Goal: Navigation & Orientation: Find specific page/section

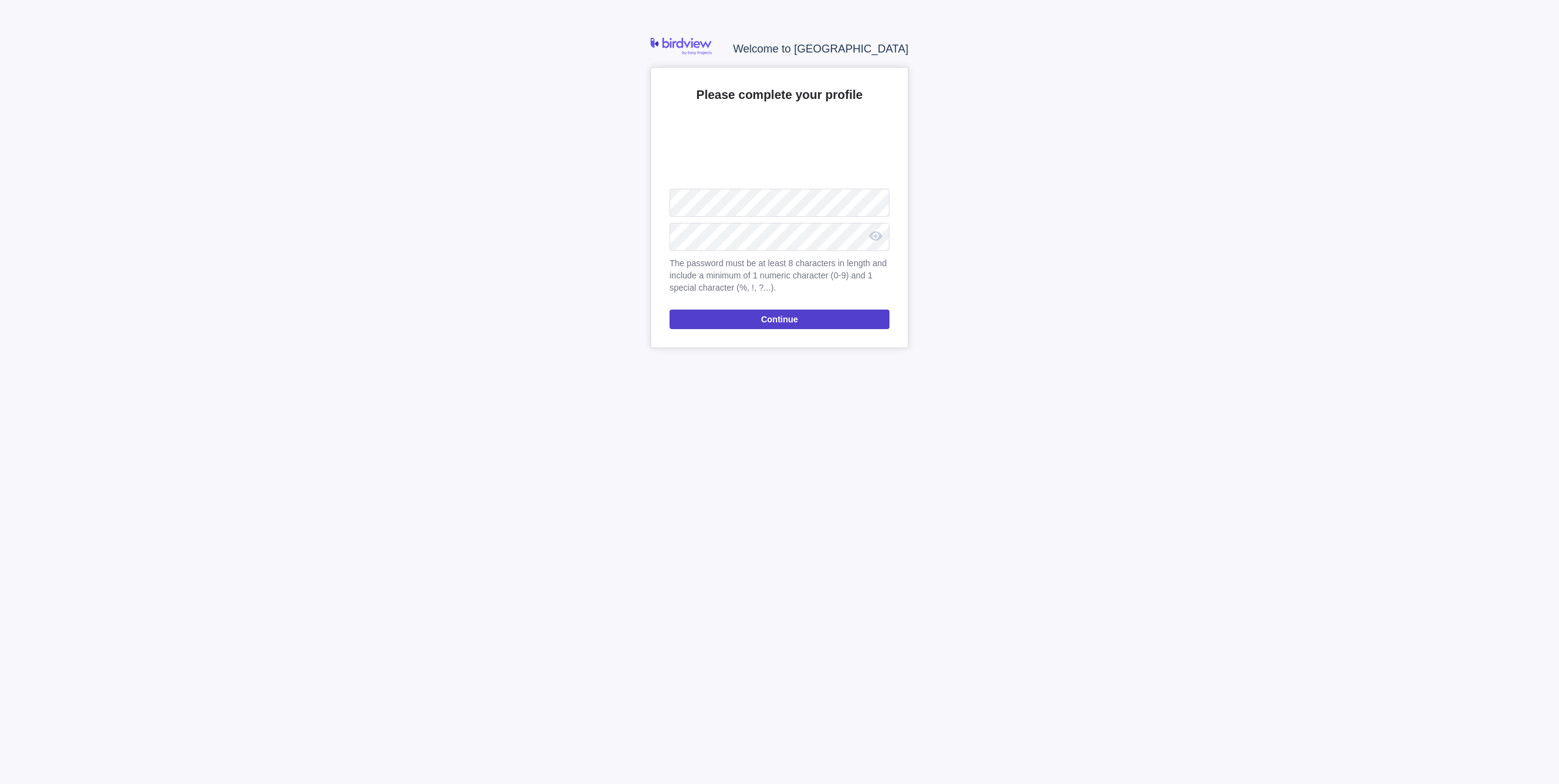
click at [788, 324] on span "Continue" at bounding box center [780, 319] width 37 height 15
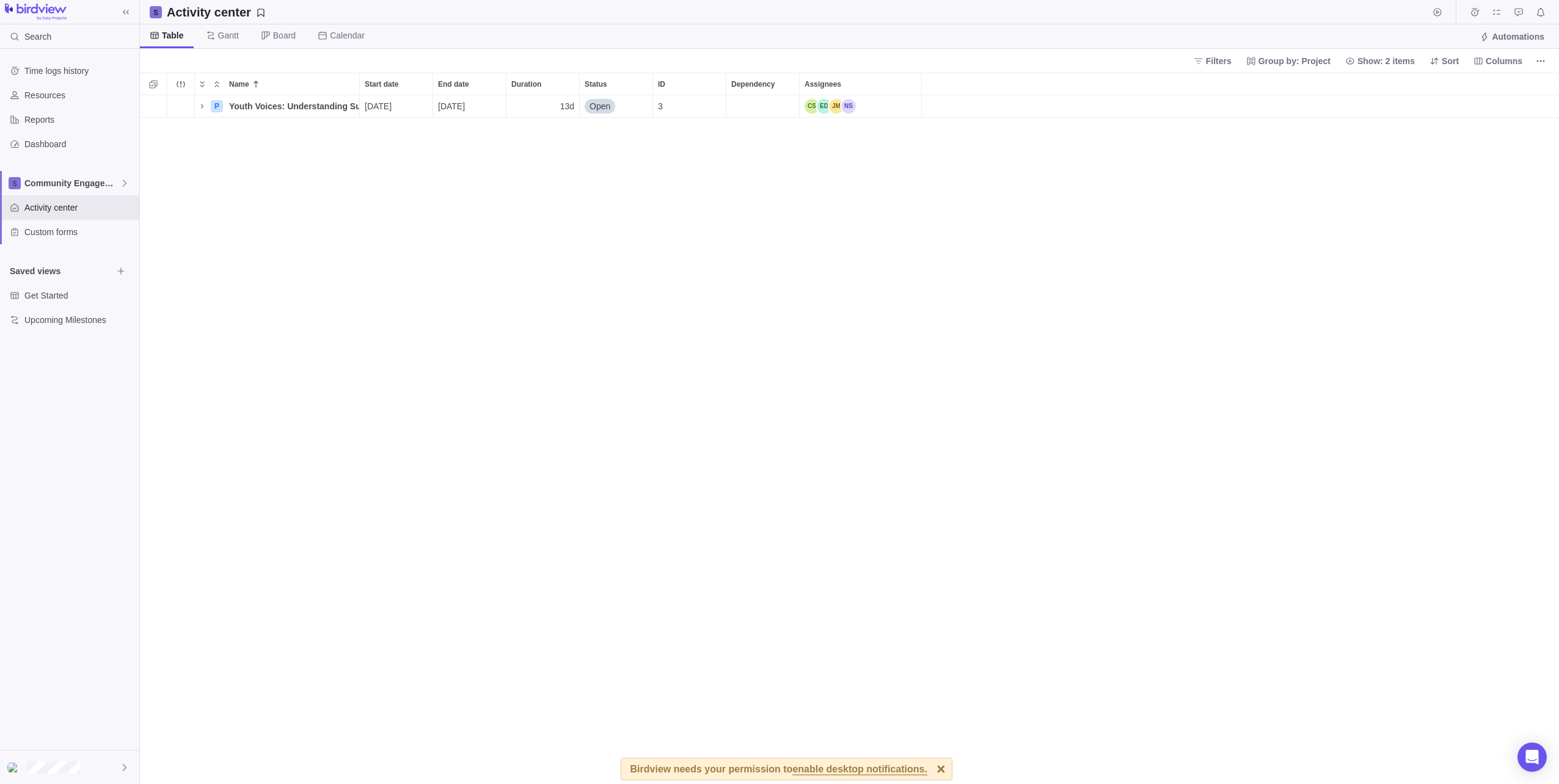
scroll to position [680, 1410]
click at [259, 106] on span "Youth Voices: Understanding Substance Use Through Student Surveys" at bounding box center [294, 106] width 130 height 12
click at [317, 220] on div "Name Start date End date Duration Status ID Dependency Assignees 1 P Youth Voic…" at bounding box center [850, 428] width 1420 height 711
click at [870, 768] on span "enable desktop notifications." at bounding box center [860, 770] width 135 height 11
click at [67, 181] on span "Community Engagement" at bounding box center [71, 183] width 95 height 12
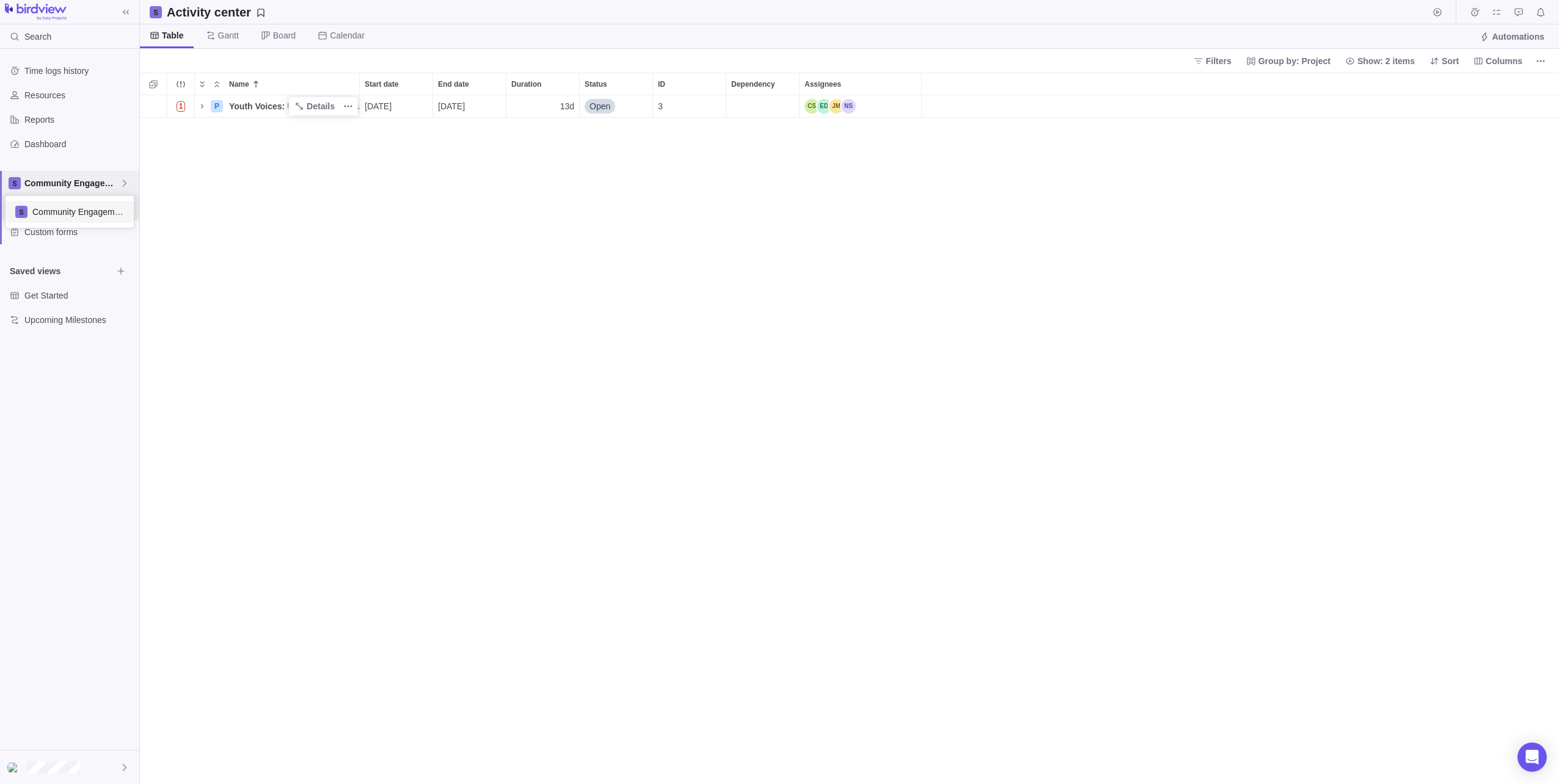
scroll to position [23, 119]
click at [296, 105] on body "Search Time logs history Resources Reports Dashboard Community Engagement Activ…" at bounding box center [780, 392] width 1559 height 784
click at [296, 105] on icon "Name" at bounding box center [300, 106] width 10 height 10
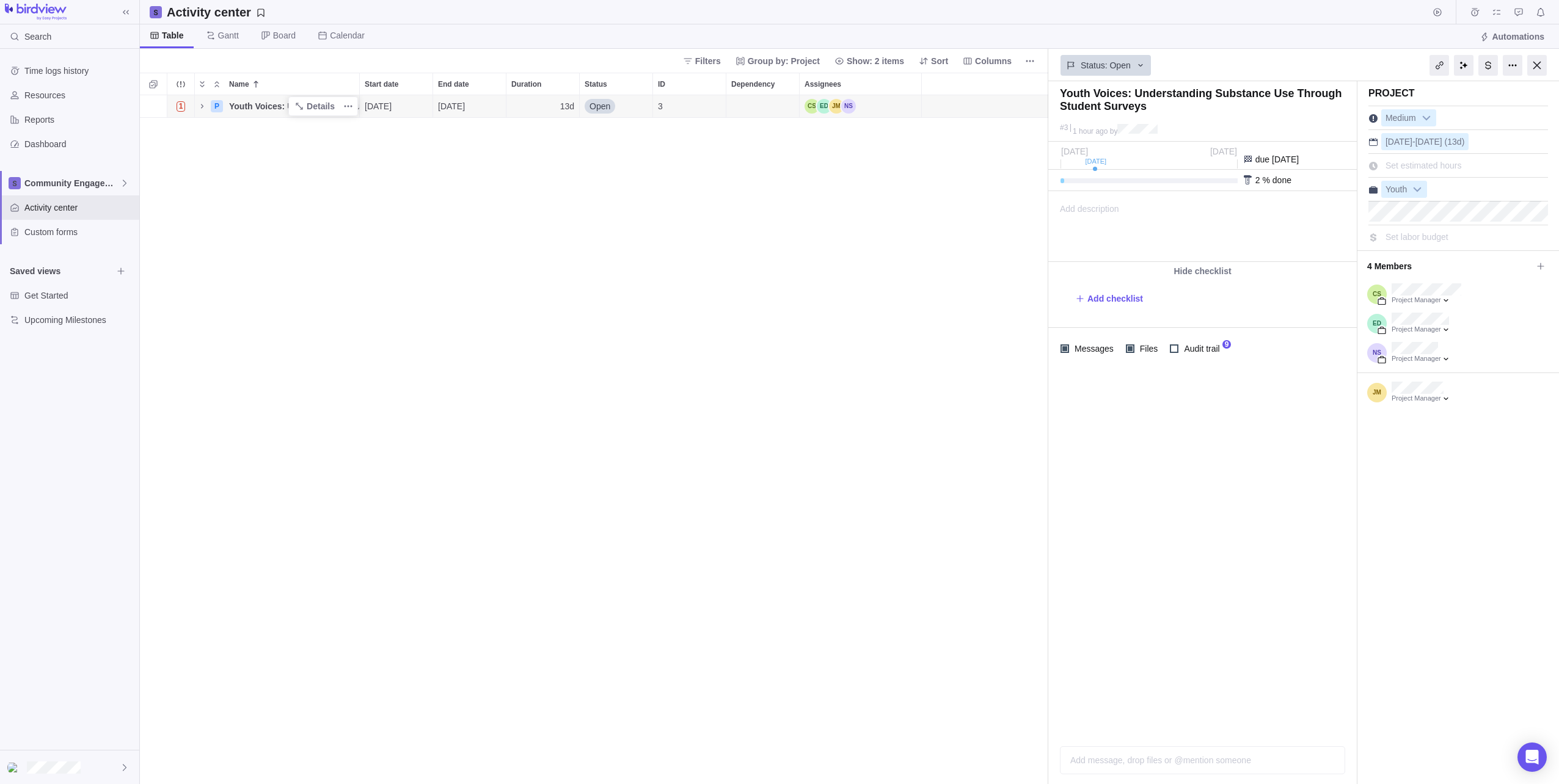
click at [868, 356] on div "1 P Youth Voices: Understanding Substance Use Through Student Surveys Details 0…" at bounding box center [594, 439] width 908 height 689
click at [440, 440] on div "1 P Youth Voices: Understanding Substance Use Through Student Surveys Details 0…" at bounding box center [594, 439] width 908 height 689
click at [51, 175] on div "Community Engagement" at bounding box center [69, 183] width 139 height 24
click at [56, 185] on span "Community Engagement" at bounding box center [71, 183] width 95 height 12
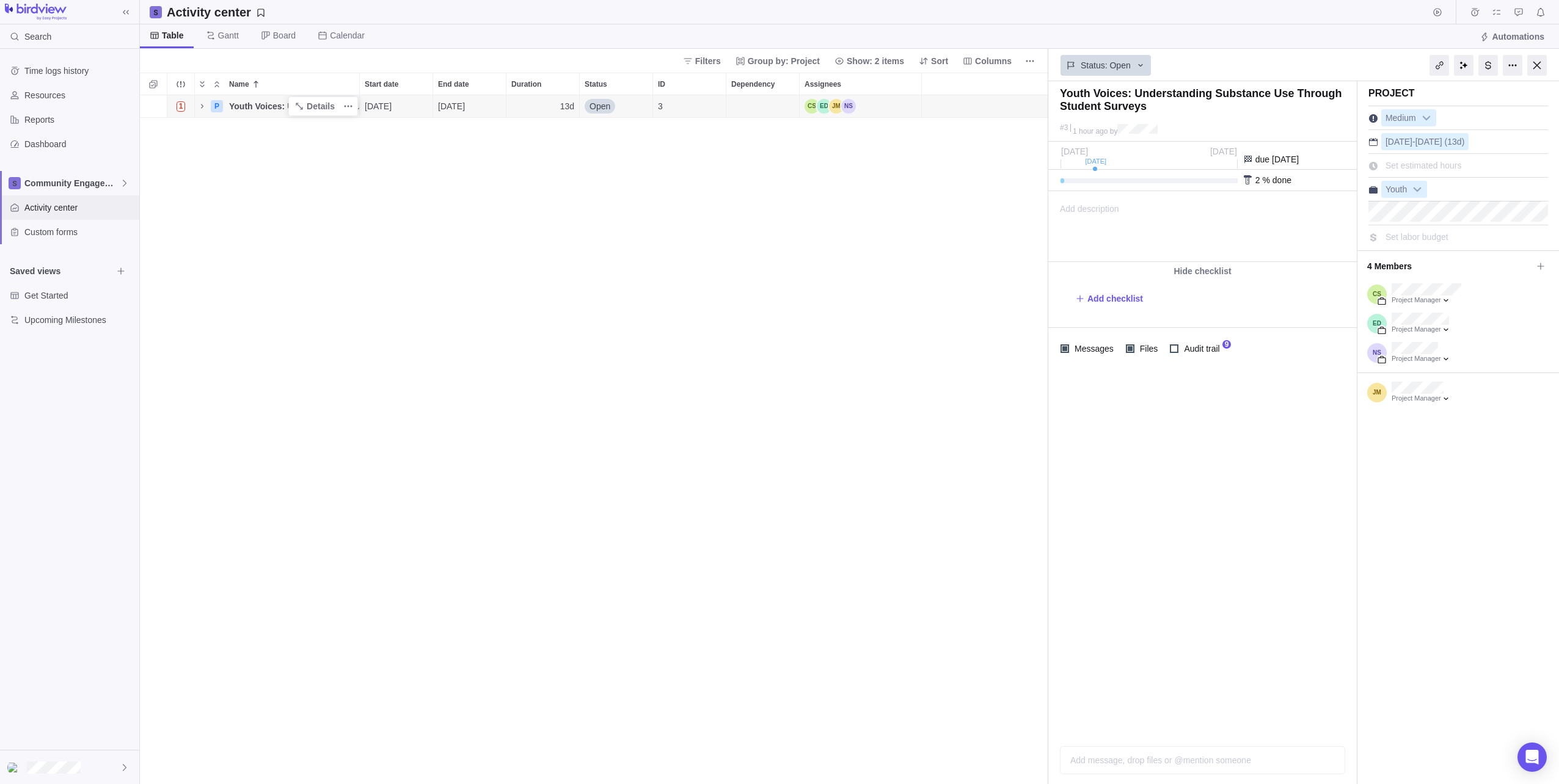
click at [59, 207] on span "Activity center" at bounding box center [79, 208] width 110 height 12
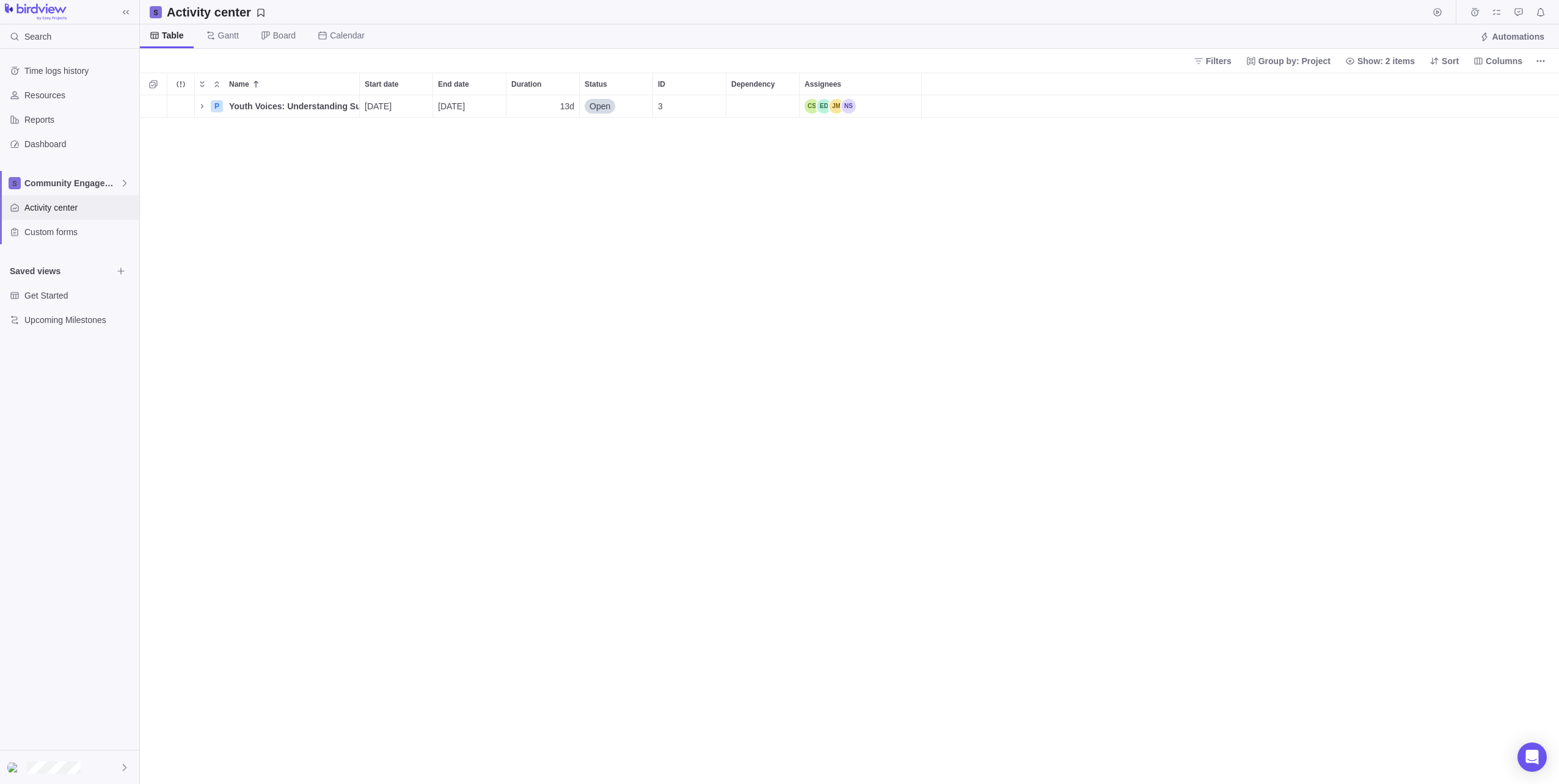
scroll to position [680, 1410]
click at [261, 105] on span "Youth Voices: Understanding Substance Use Through Student Surveys" at bounding box center [294, 106] width 130 height 12
click at [315, 209] on div "Name Start date End date Duration Status ID Dependency Assignees 1 P Youth Voic…" at bounding box center [850, 428] width 1420 height 711
click at [320, 100] on span "Details" at bounding box center [320, 106] width 28 height 12
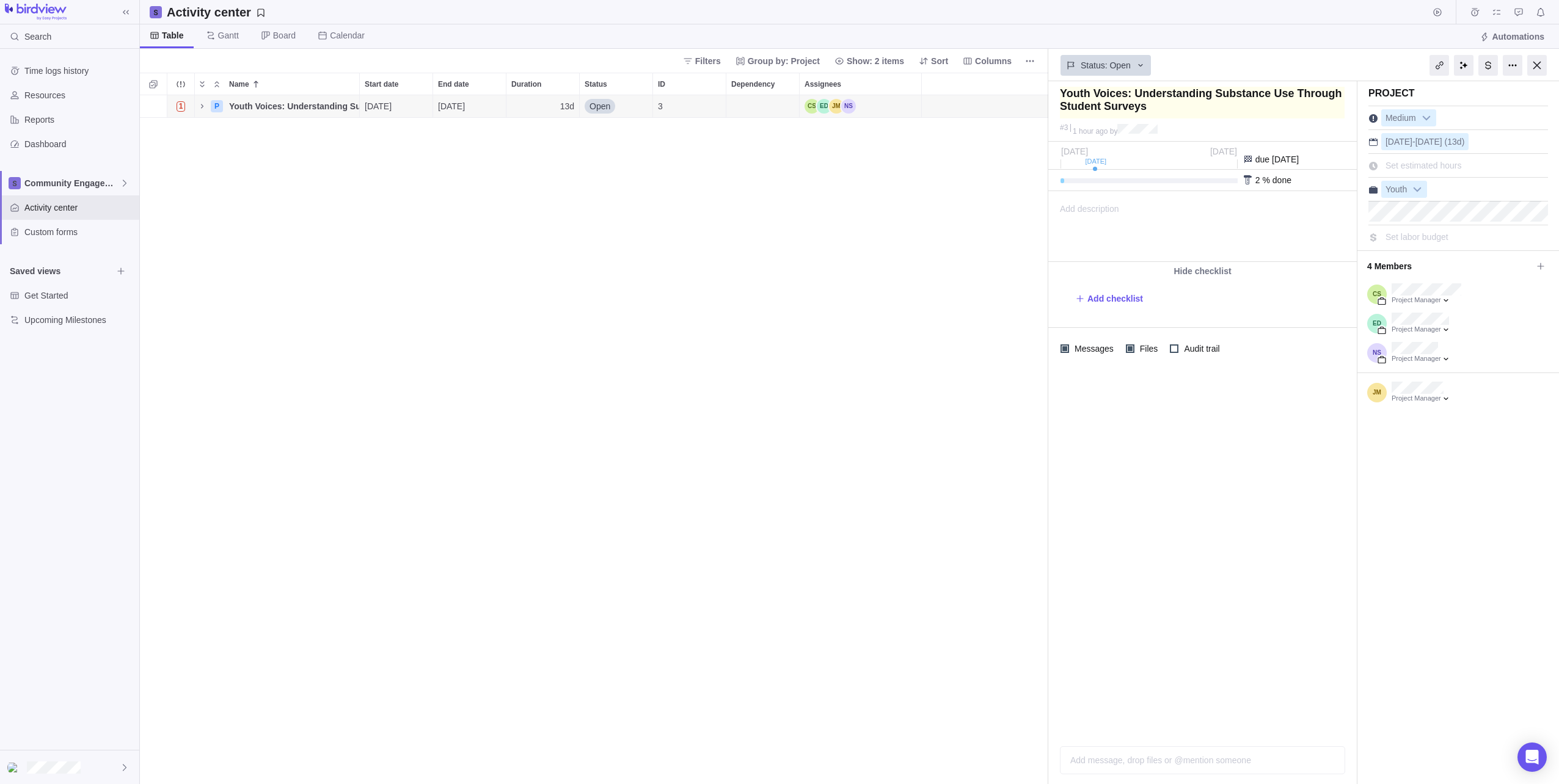
click at [1153, 105] on textarea at bounding box center [1203, 103] width 285 height 32
click at [65, 89] on span "Resources" at bounding box center [79, 96] width 110 height 12
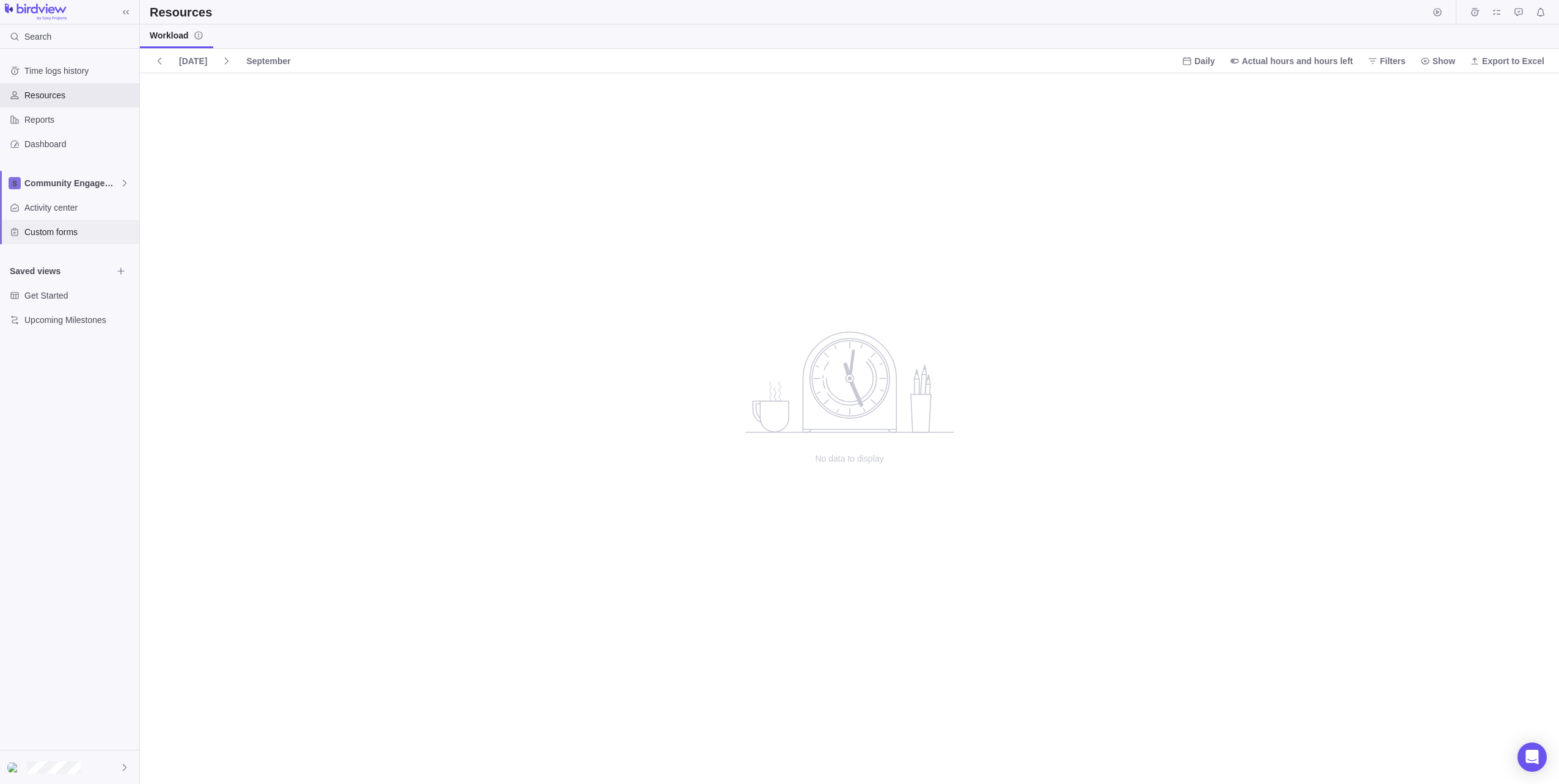
click at [83, 229] on span "Custom forms" at bounding box center [79, 232] width 110 height 12
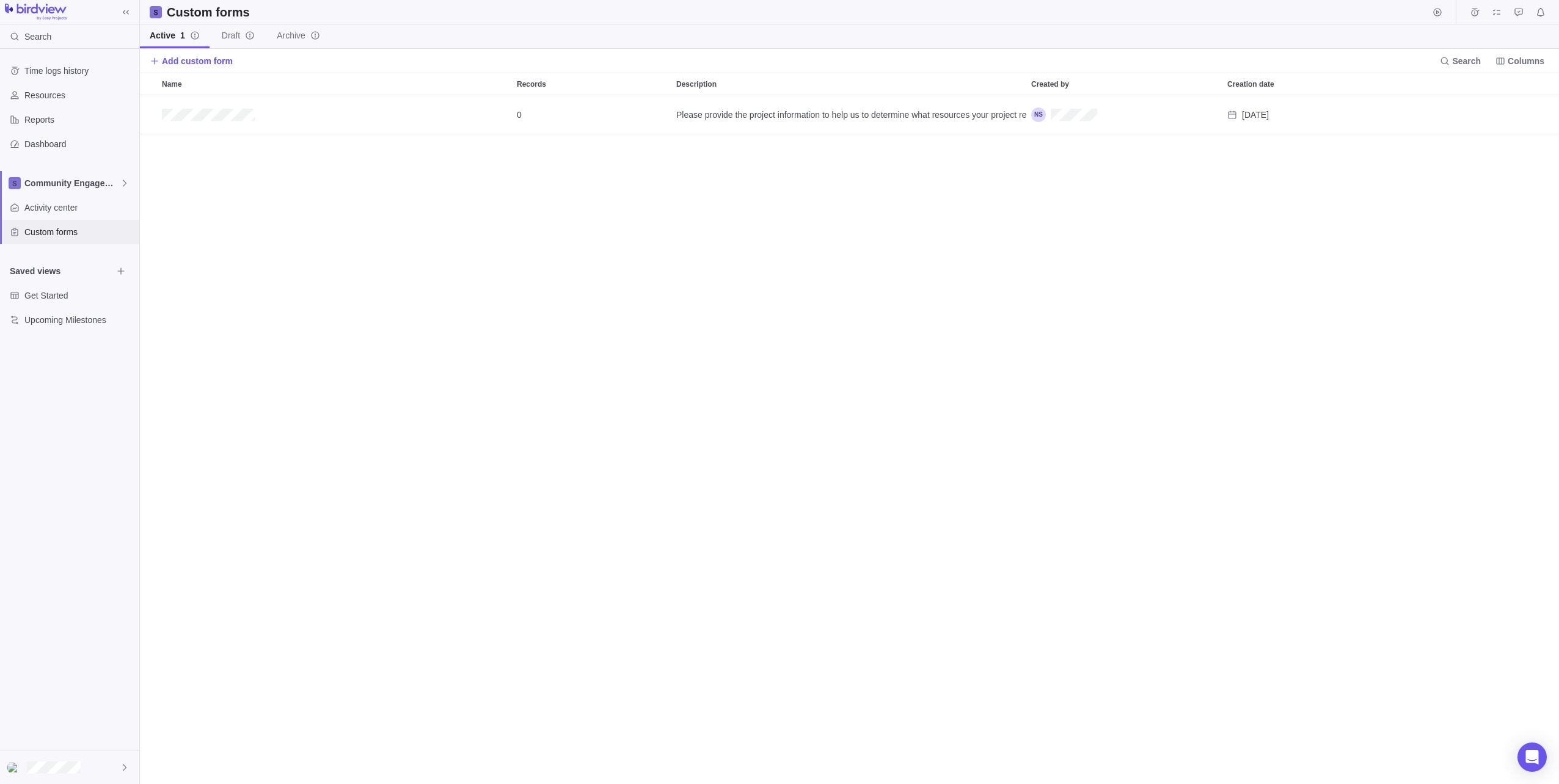
scroll to position [680, 1410]
click at [76, 216] on div "Activity center" at bounding box center [69, 207] width 139 height 24
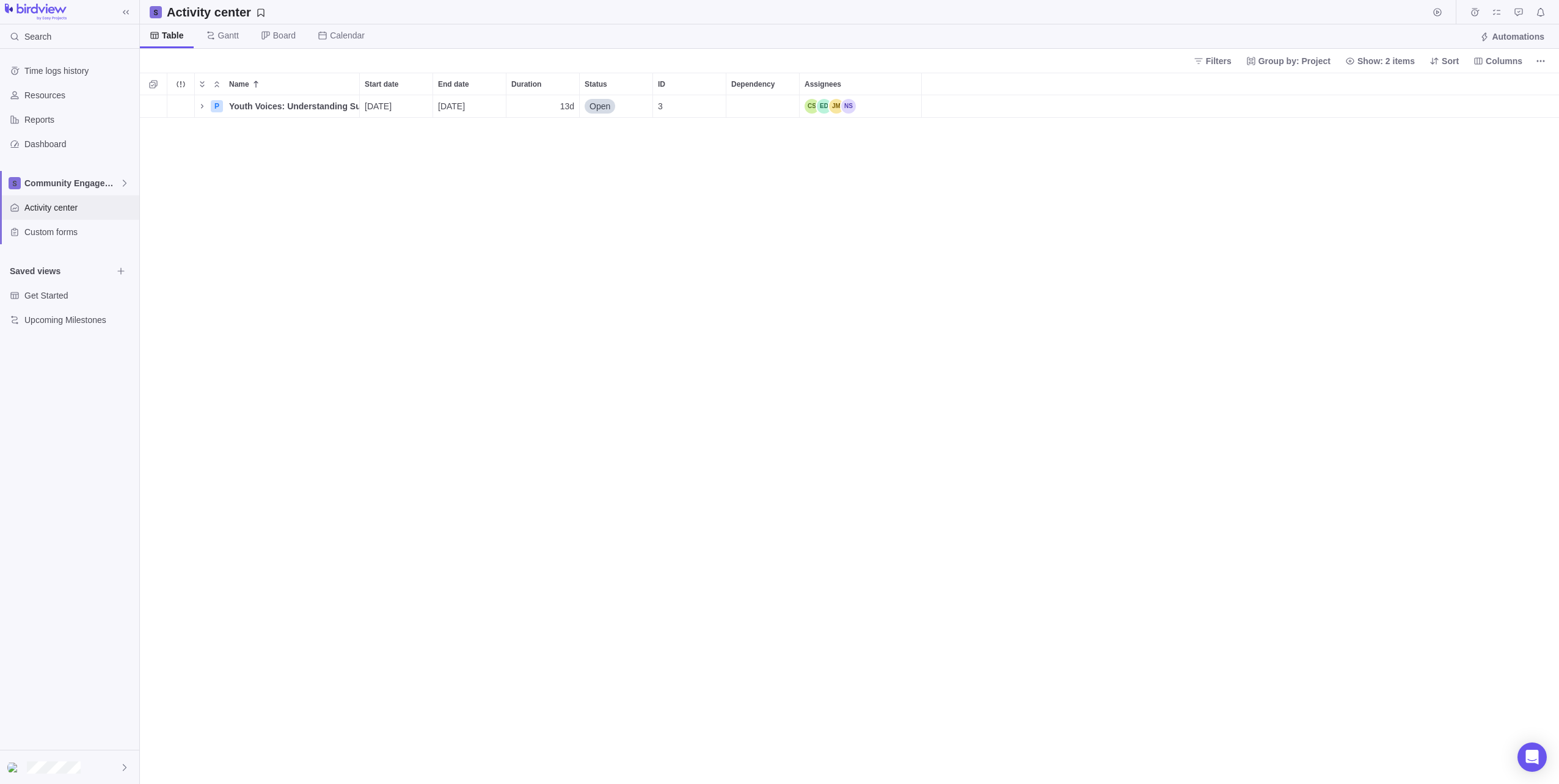
scroll to position [680, 1410]
click at [1160, 507] on div "1 P Youth Voices: Understanding Substance Use Through Student Surveys Details 0…" at bounding box center [850, 439] width 1420 height 689
click at [39, 8] on img at bounding box center [35, 12] width 62 height 17
click at [56, 26] on div "Search" at bounding box center [69, 36] width 139 height 24
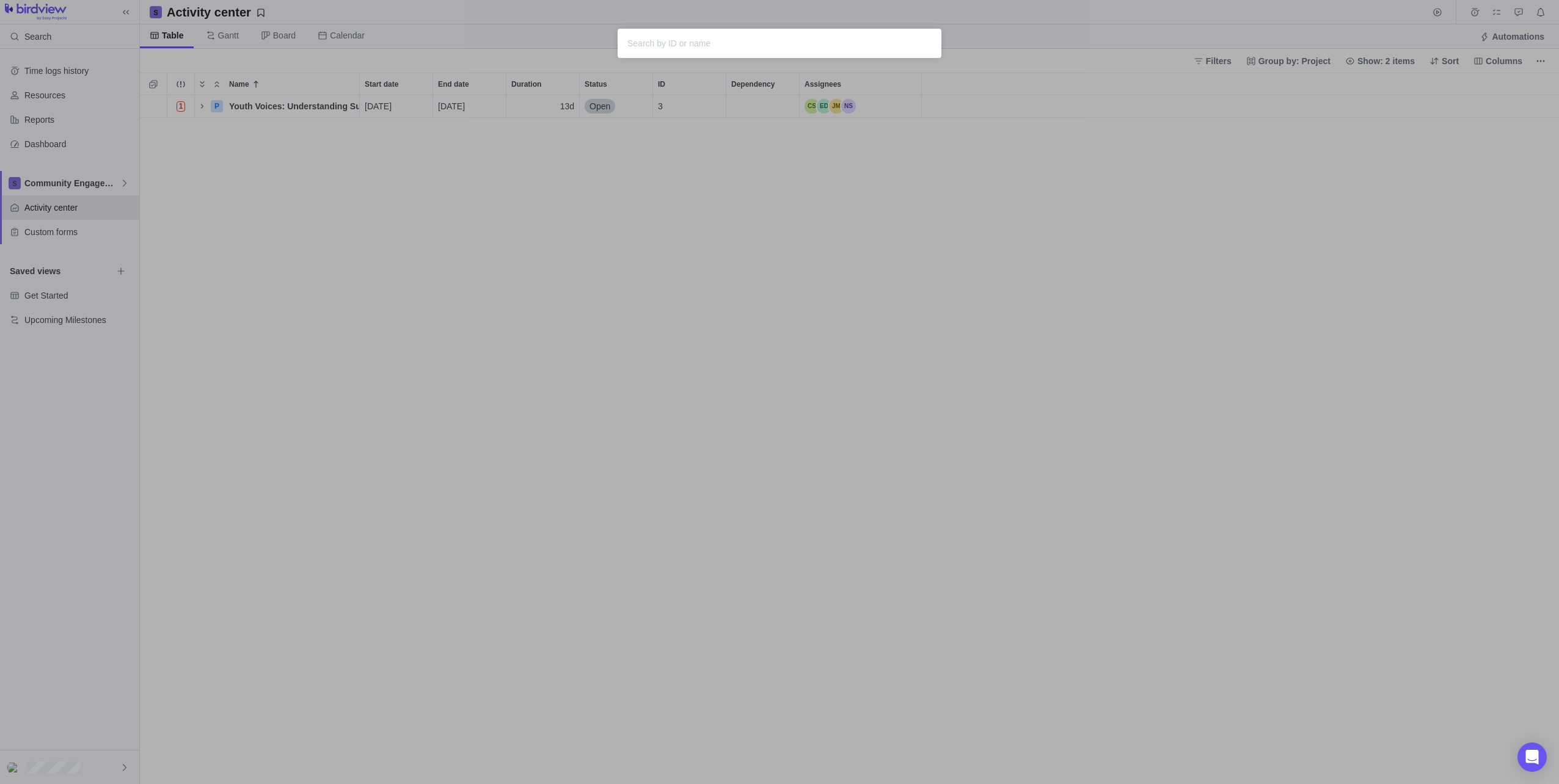
click at [59, 10] on div "Sorry, nothing was found" at bounding box center [780, 392] width 1559 height 784
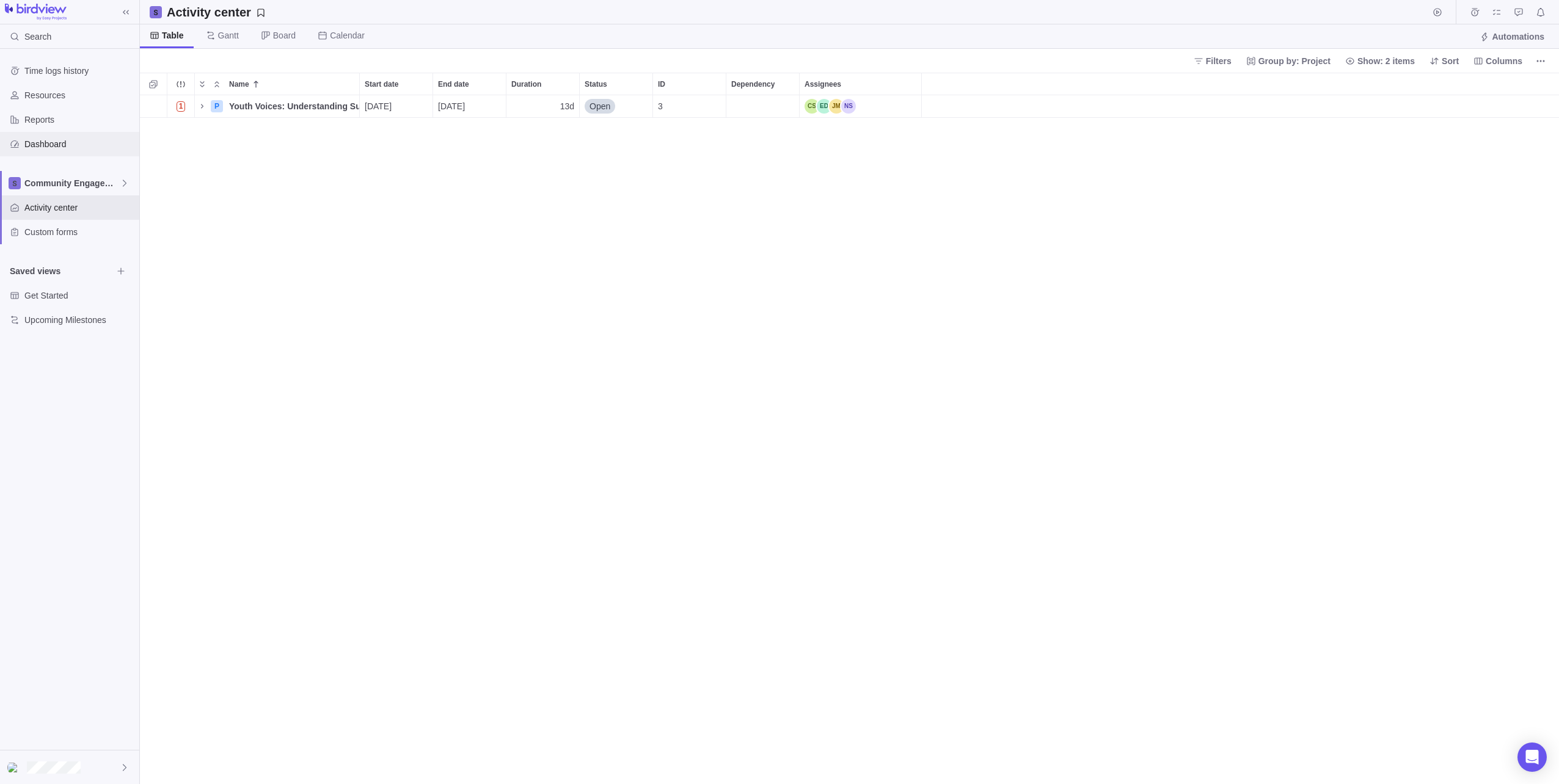
click at [50, 144] on span "Dashboard" at bounding box center [79, 144] width 110 height 12
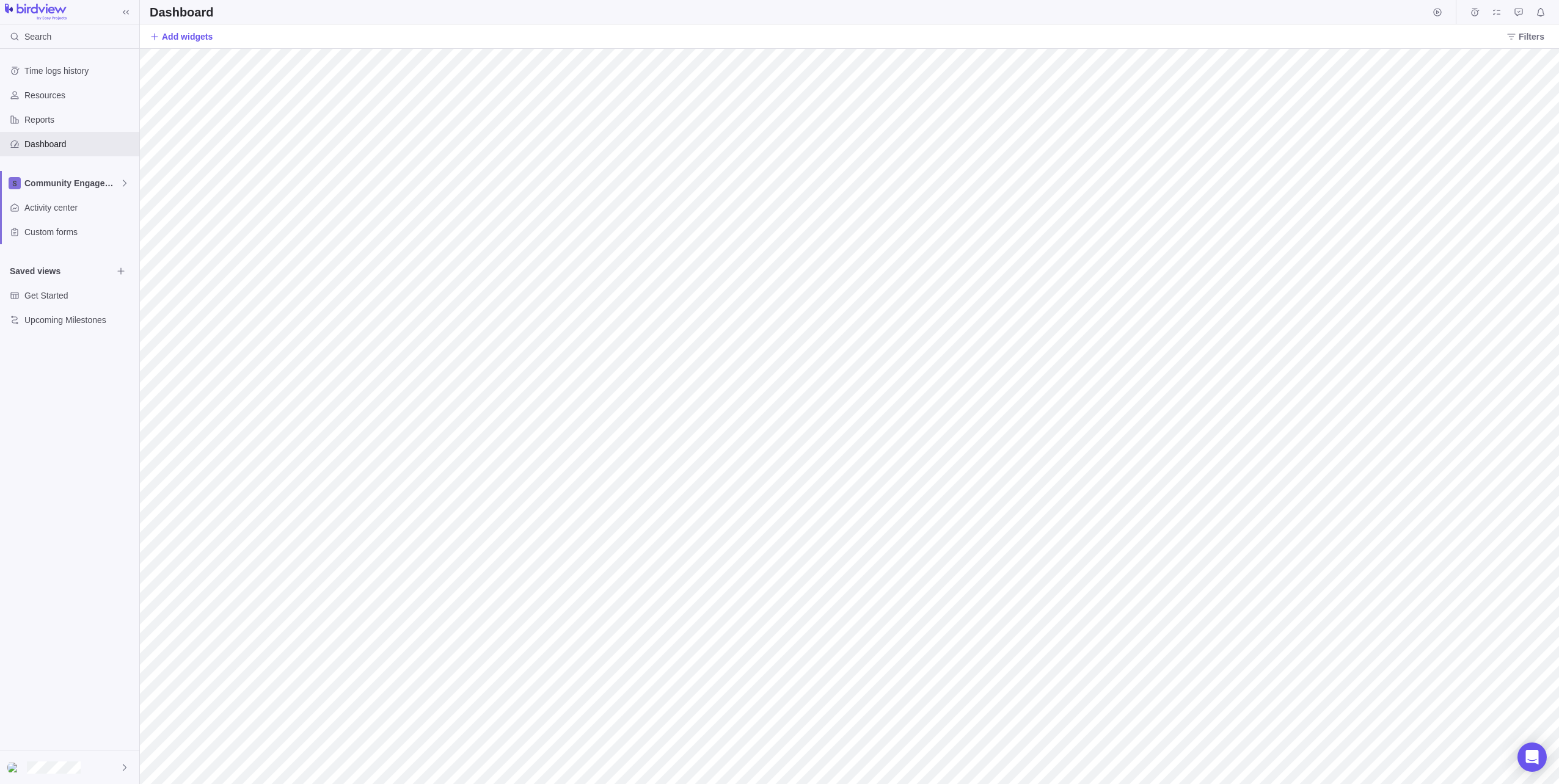
click at [3, 8] on div at bounding box center [69, 12] width 139 height 17
click at [121, 11] on span at bounding box center [126, 12] width 17 height 17
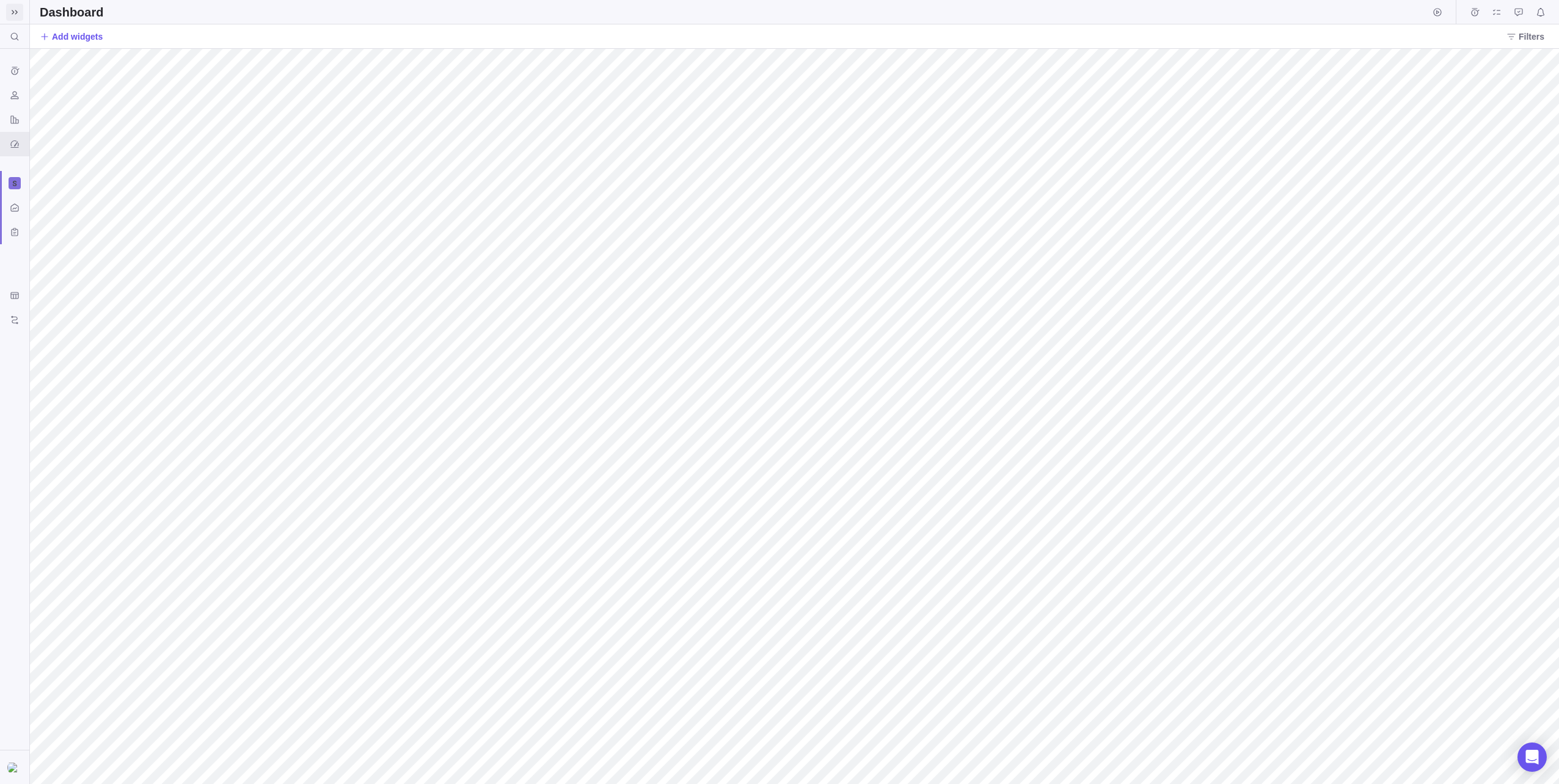
click at [17, 11] on icon at bounding box center [15, 12] width 6 height 4
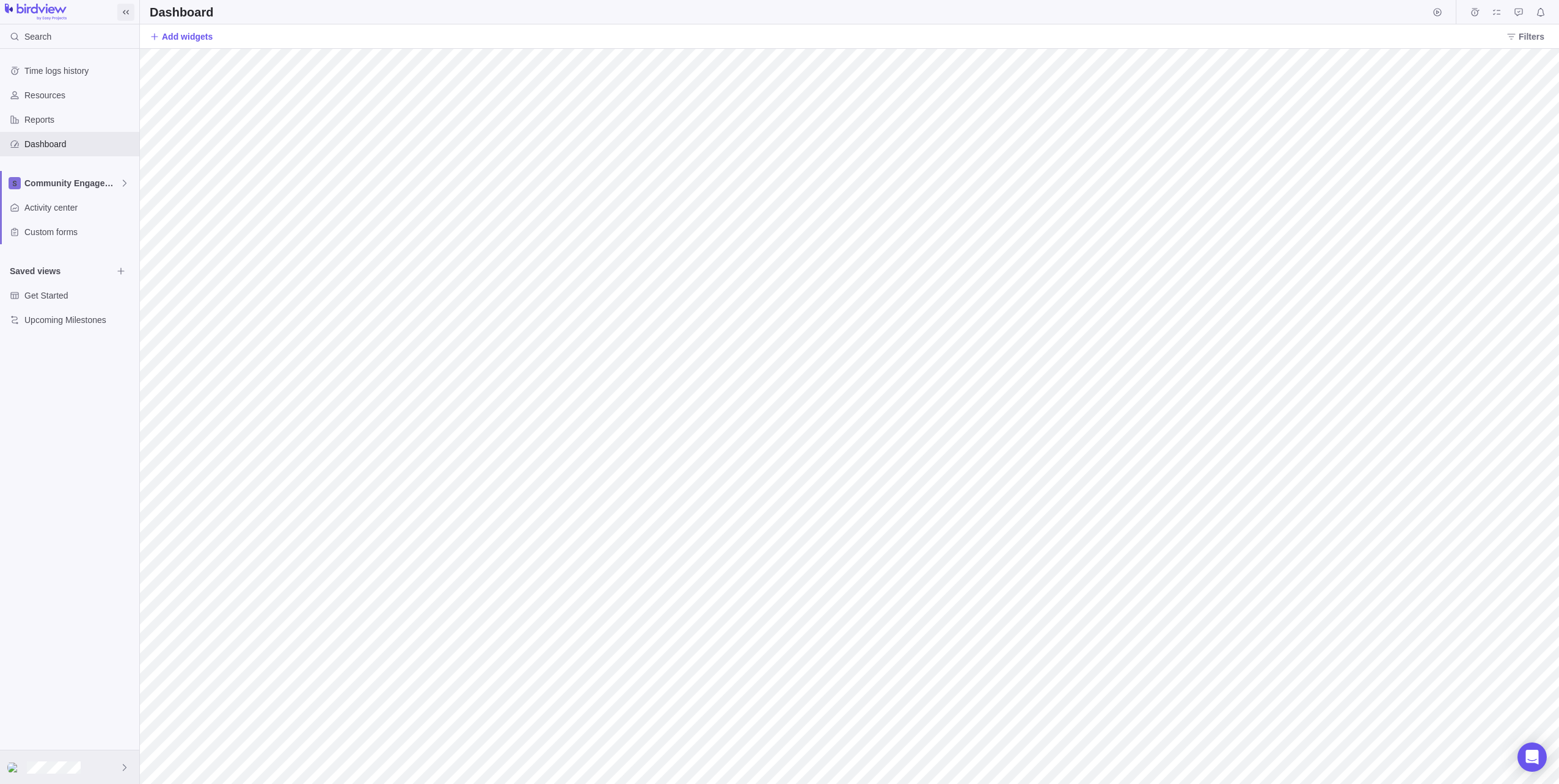
click at [90, 762] on div at bounding box center [69, 767] width 139 height 33
click at [49, 735] on span "Logout" at bounding box center [69, 732] width 110 height 12
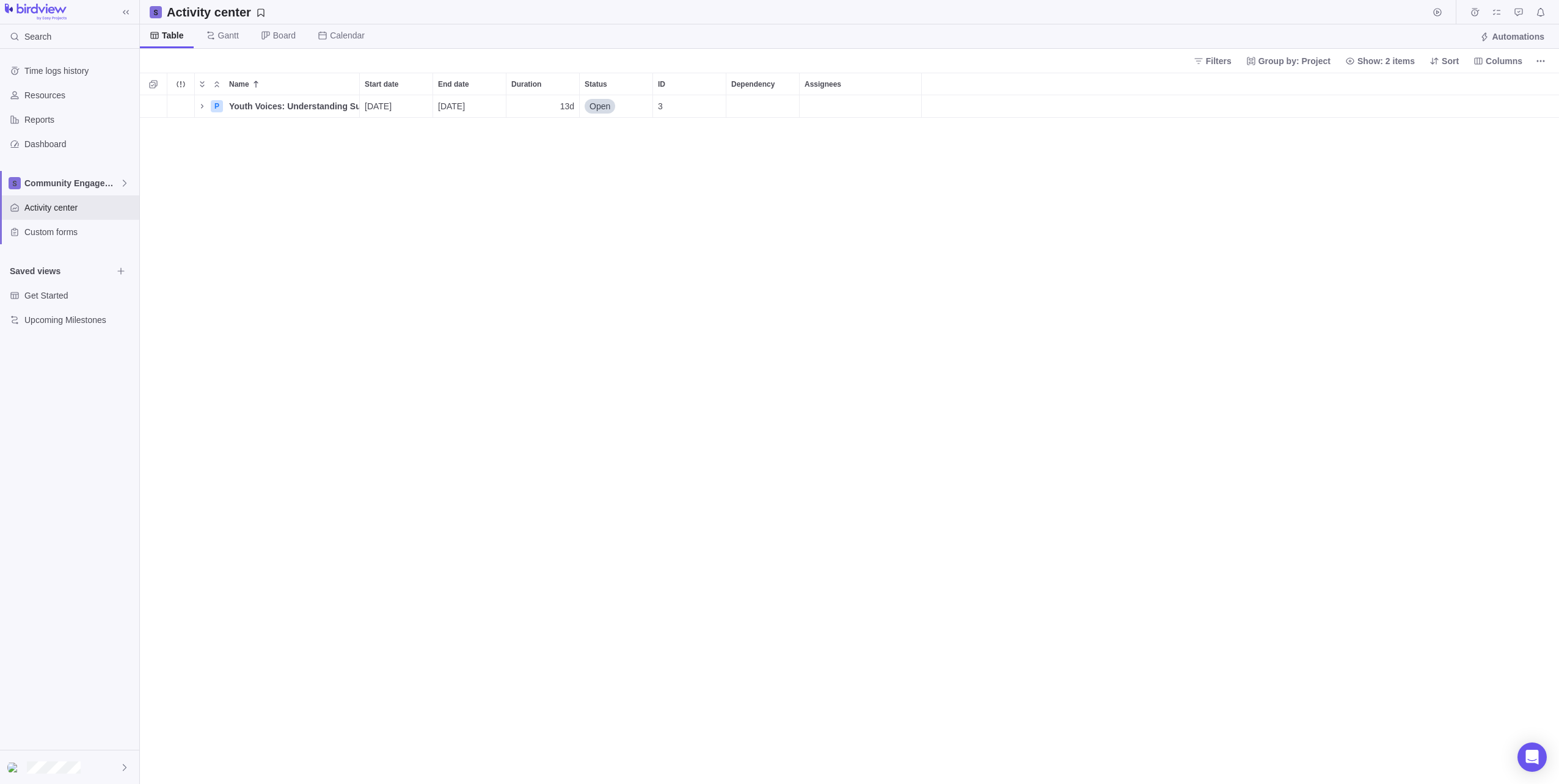
scroll to position [680, 1410]
click at [114, 764] on div at bounding box center [69, 767] width 139 height 33
click at [83, 602] on span "Company settings" at bounding box center [69, 603] width 110 height 12
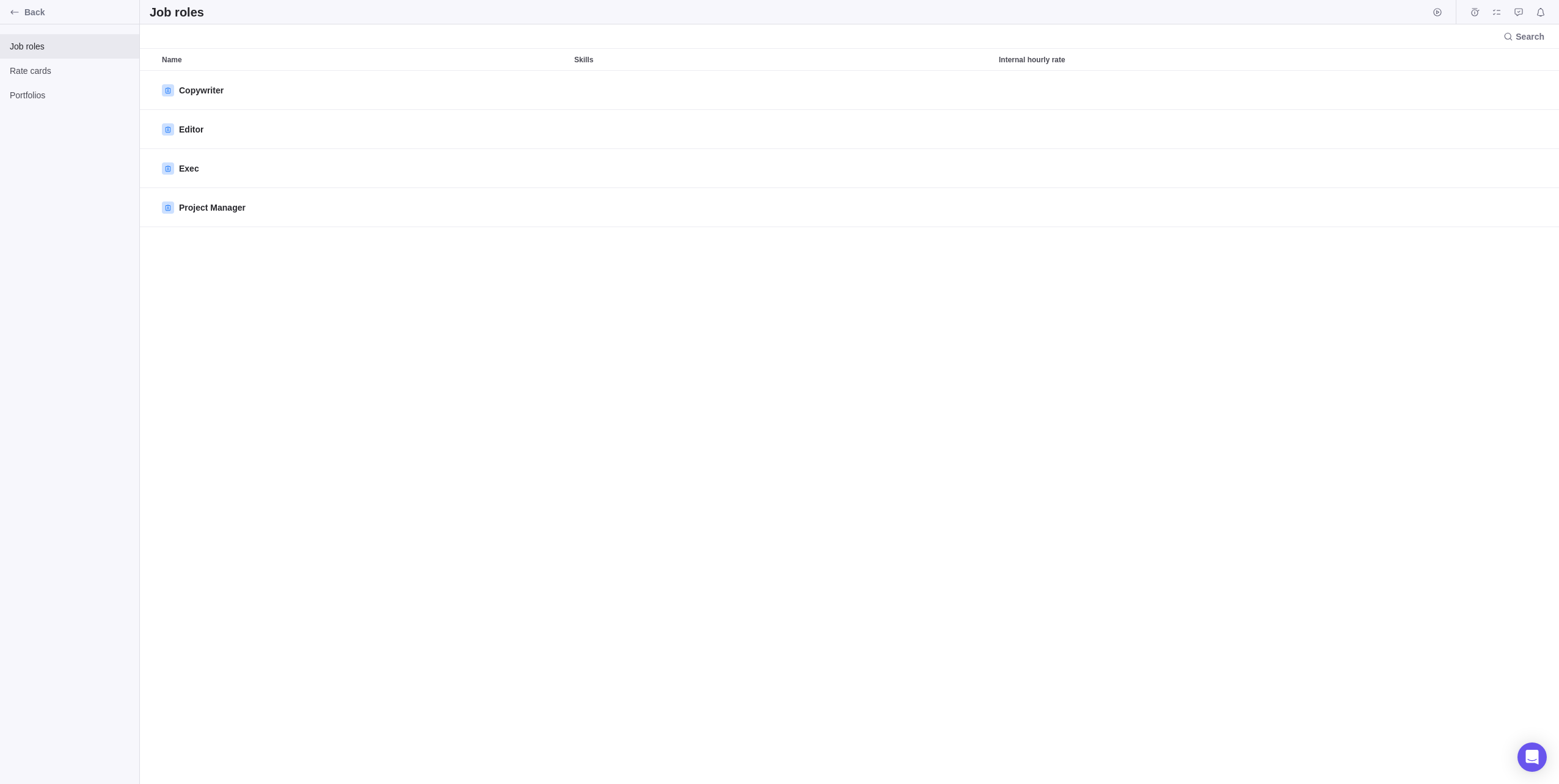
scroll to position [704, 1410]
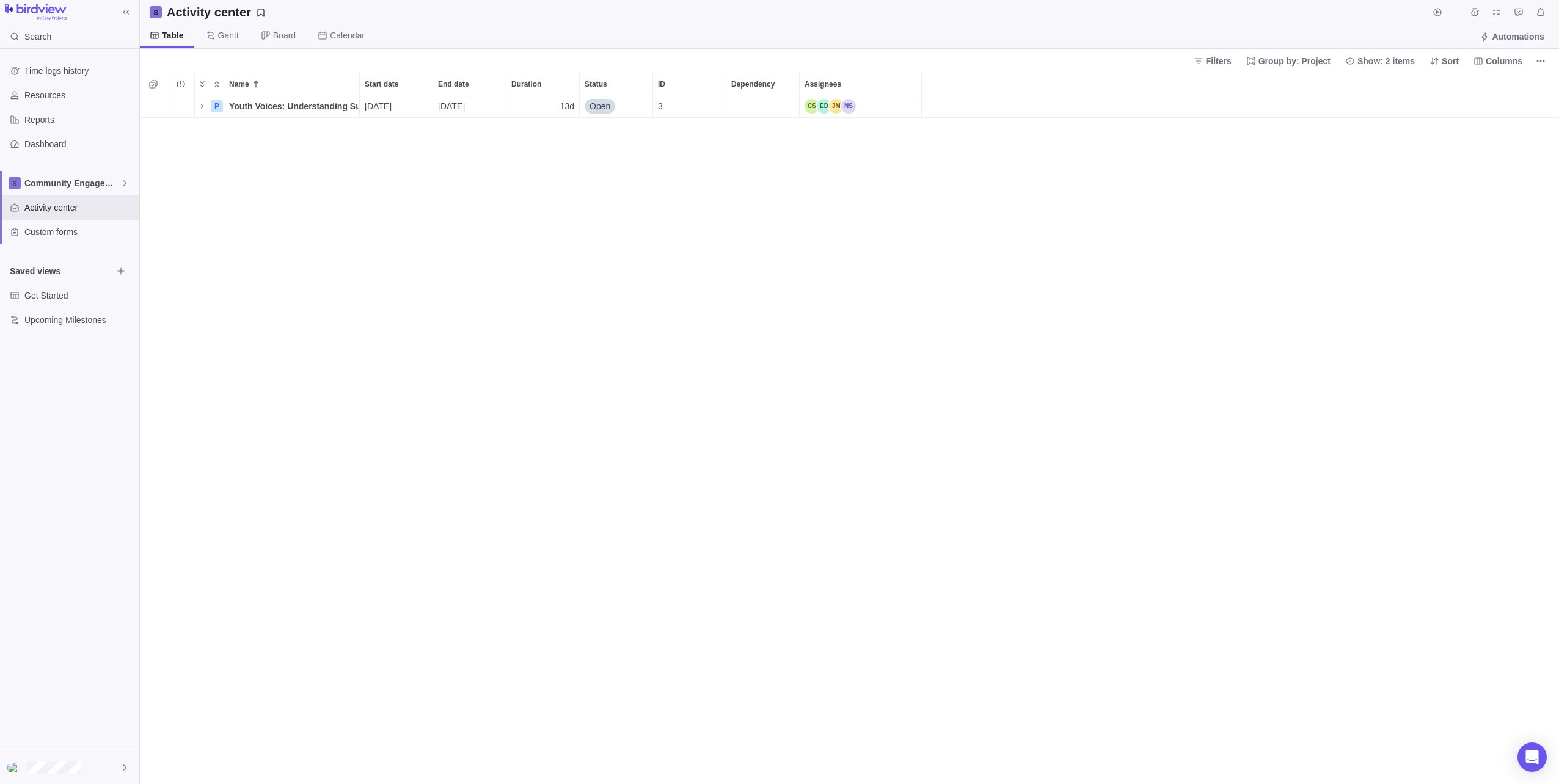
scroll to position [680, 1410]
click at [80, 183] on span "Community Engagement" at bounding box center [71, 183] width 95 height 12
click at [260, 257] on body "Search Time logs history Resources Reports Dashboard Community Engagement Activ…" at bounding box center [780, 392] width 1559 height 784
click at [260, 257] on div "1 P Youth Voices: Understanding Substance Use Through Student Surveys Details 0…" at bounding box center [850, 439] width 1420 height 689
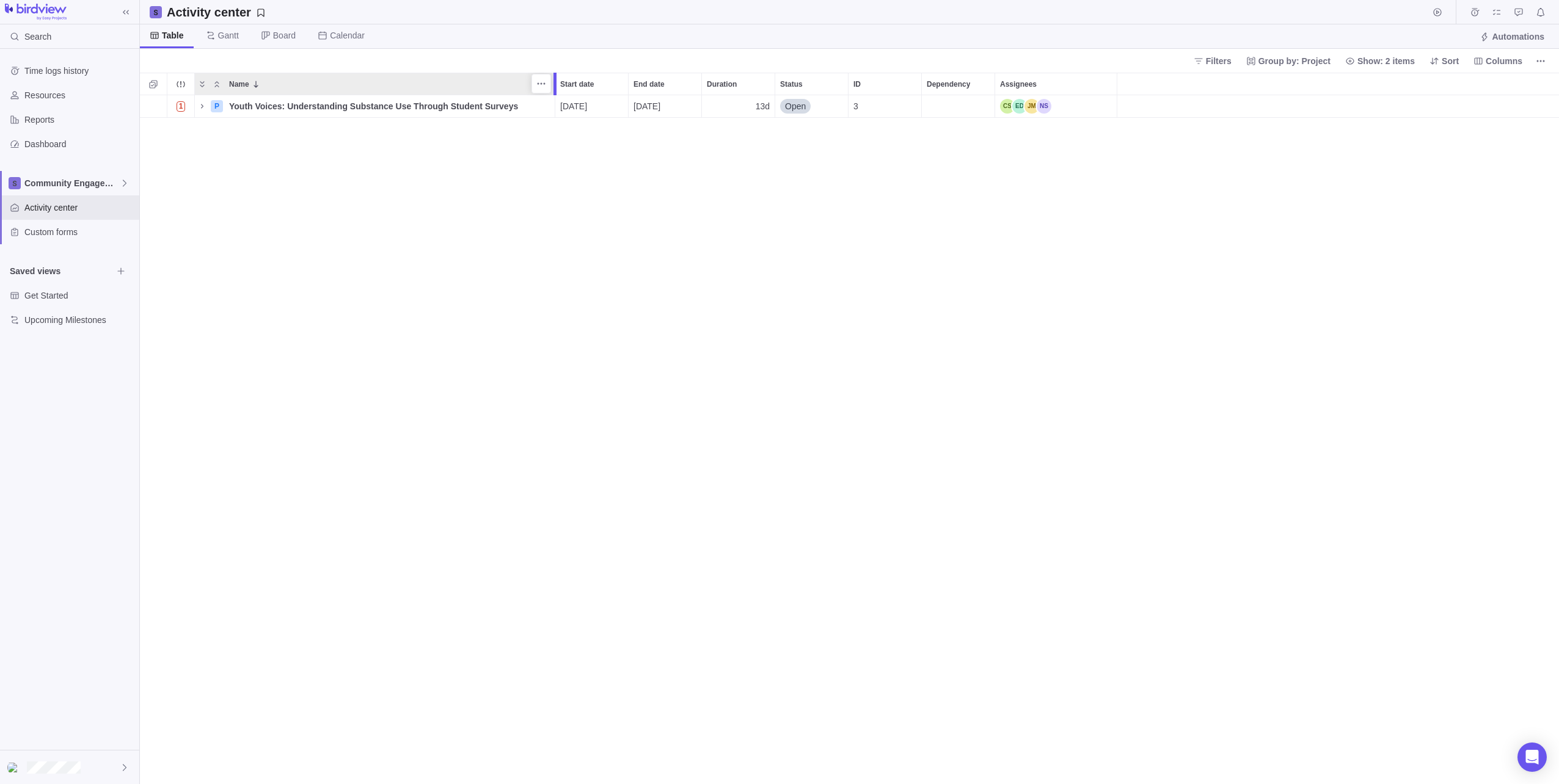
drag, startPoint x: 361, startPoint y: 77, endPoint x: 556, endPoint y: 80, distance: 195.0
click at [556, 80] on div at bounding box center [555, 84] width 3 height 23
click at [528, 264] on div "1 P Youth Voices: Understanding Substance Use Through Student Surveys Details 0…" at bounding box center [850, 439] width 1420 height 689
click at [497, 290] on div "1 P Youth Voices: Understanding Substance Use Through Student Surveys Details 0…" at bounding box center [850, 439] width 1420 height 689
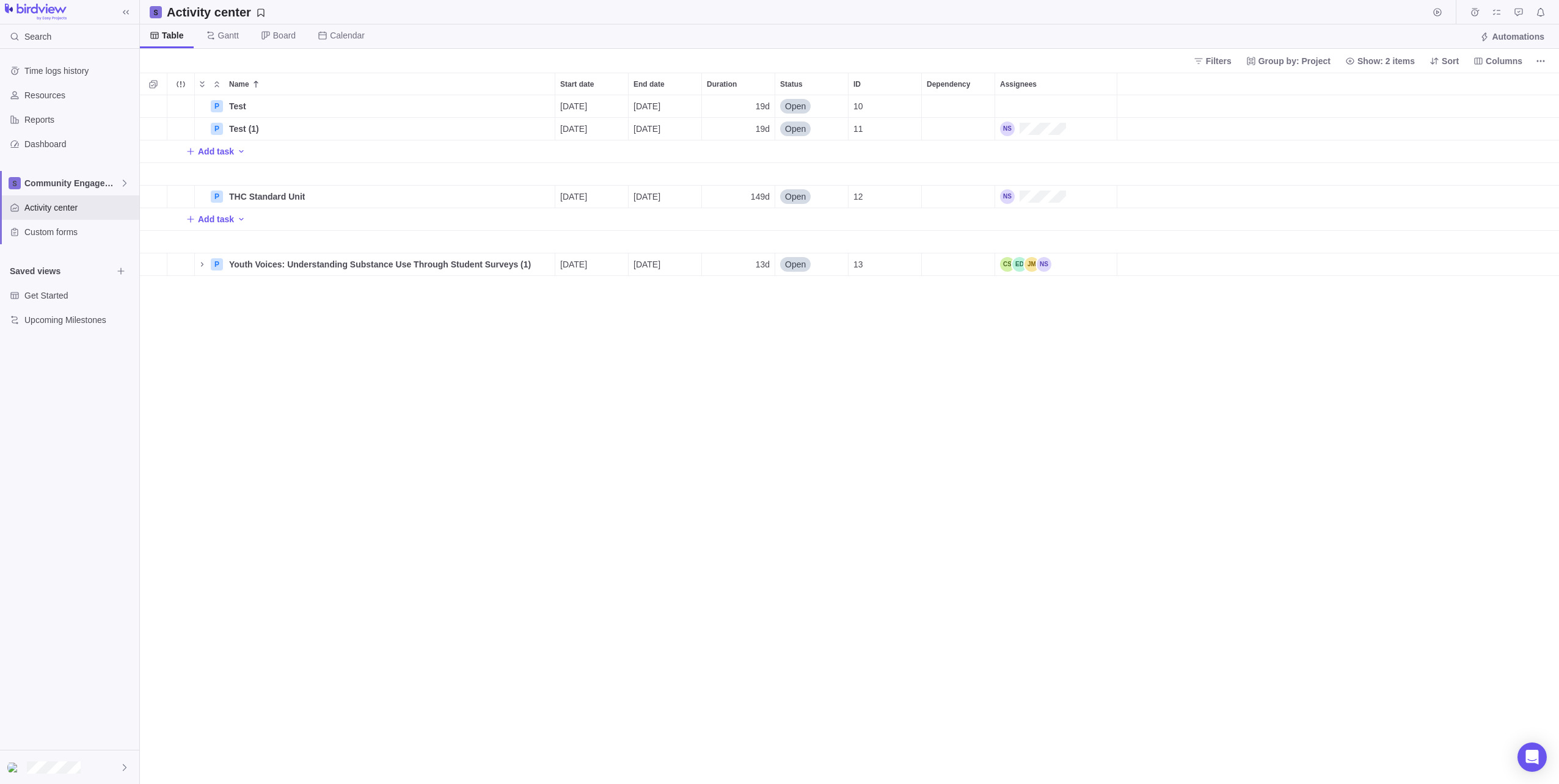
scroll to position [680, 1410]
click at [521, 437] on div "P Test Details 09/04/2025 09/30/2025 19d Open 10 P Test (1) Details 09/04/2025 …" at bounding box center [850, 439] width 1420 height 689
click at [297, 265] on span "Youth Voices: Understanding Substance Use Through Student Surveys (1)" at bounding box center [379, 265] width 302 height 12
click at [290, 331] on div "Name Start date End date Duration Status ID Dependency Assignees P Test Details…" at bounding box center [850, 428] width 1420 height 711
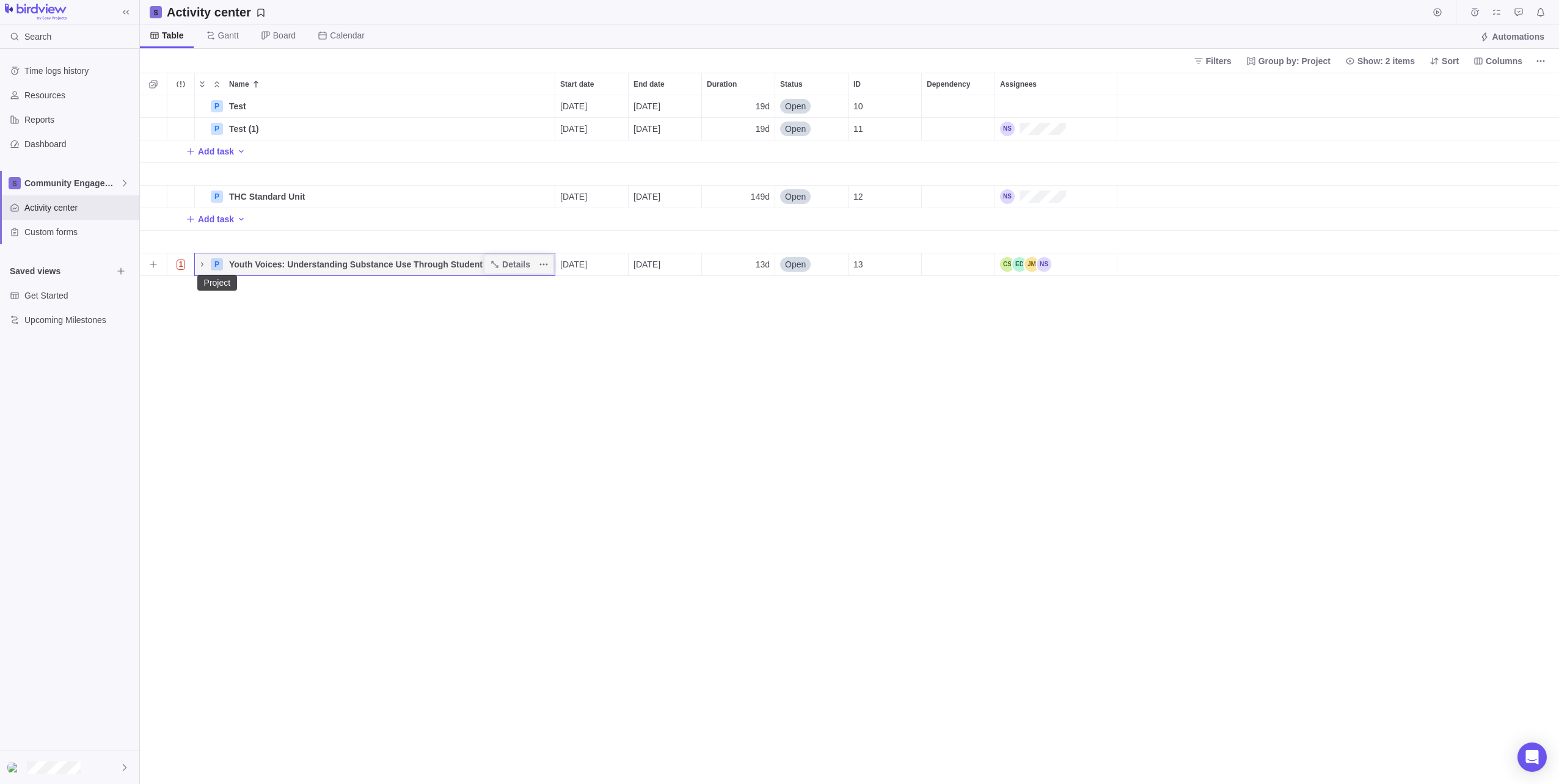
click at [216, 265] on div "P" at bounding box center [217, 265] width 12 height 12
click at [204, 269] on icon "Name" at bounding box center [203, 264] width 10 height 10
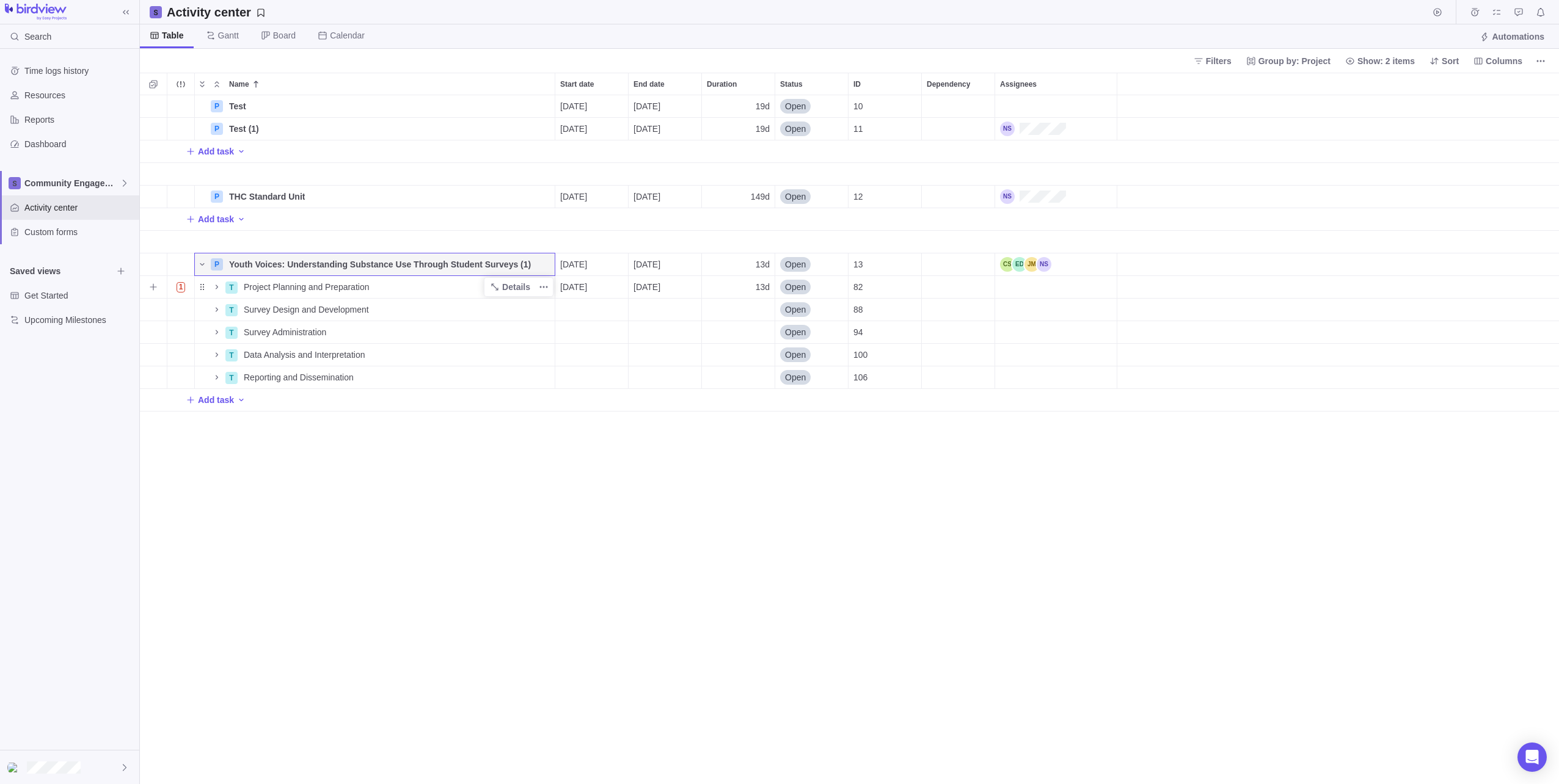
click at [275, 284] on span "Project Planning and Preparation" at bounding box center [307, 287] width 126 height 12
click at [218, 285] on div "Name Start date End date Duration Status ID Dependency Assignees P Test Details…" at bounding box center [850, 428] width 1420 height 711
click at [219, 290] on icon "Name" at bounding box center [217, 287] width 10 height 10
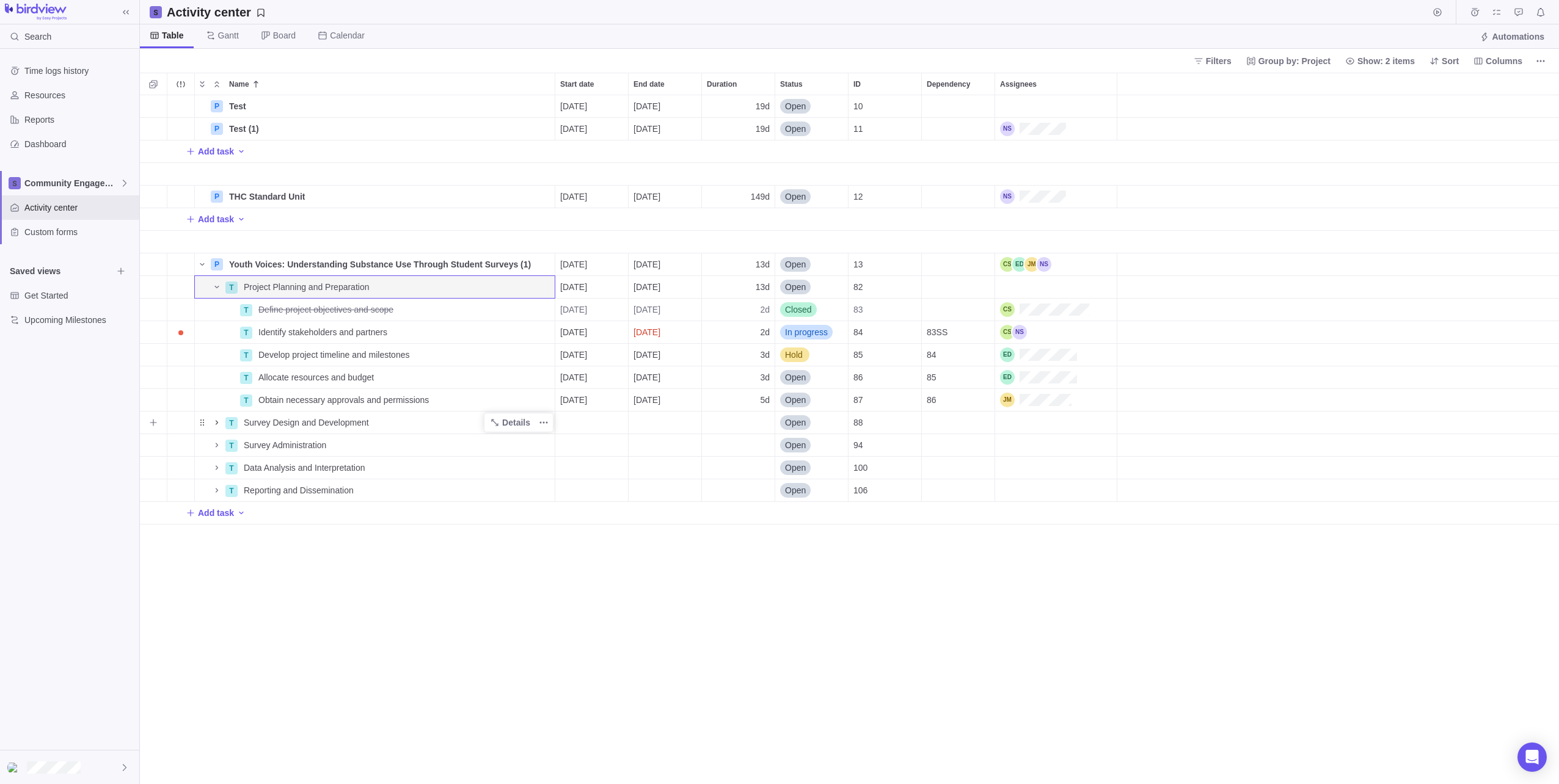
click at [216, 426] on icon "Name" at bounding box center [217, 423] width 10 height 10
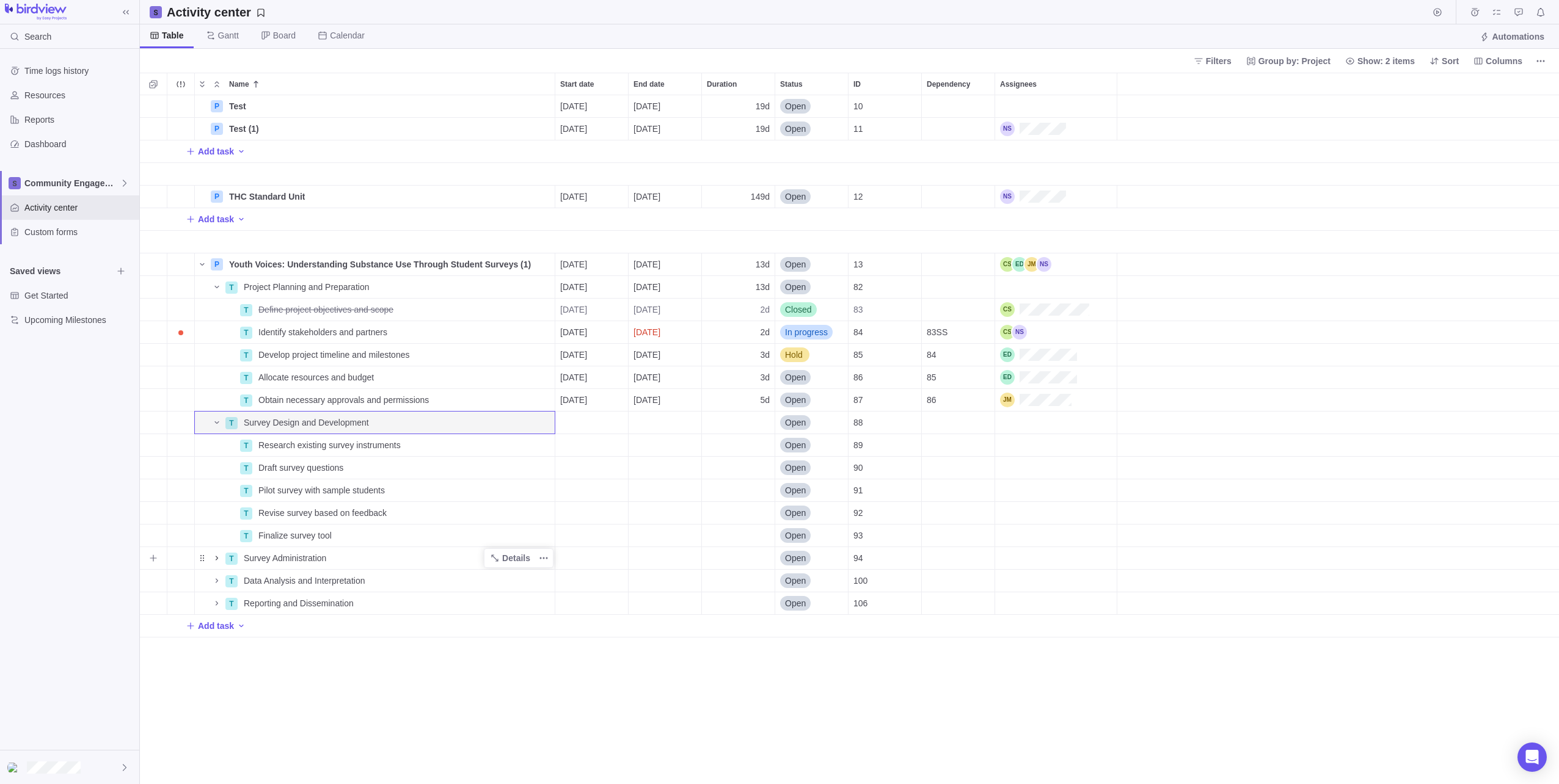
click at [215, 558] on icon "Name" at bounding box center [217, 558] width 10 height 10
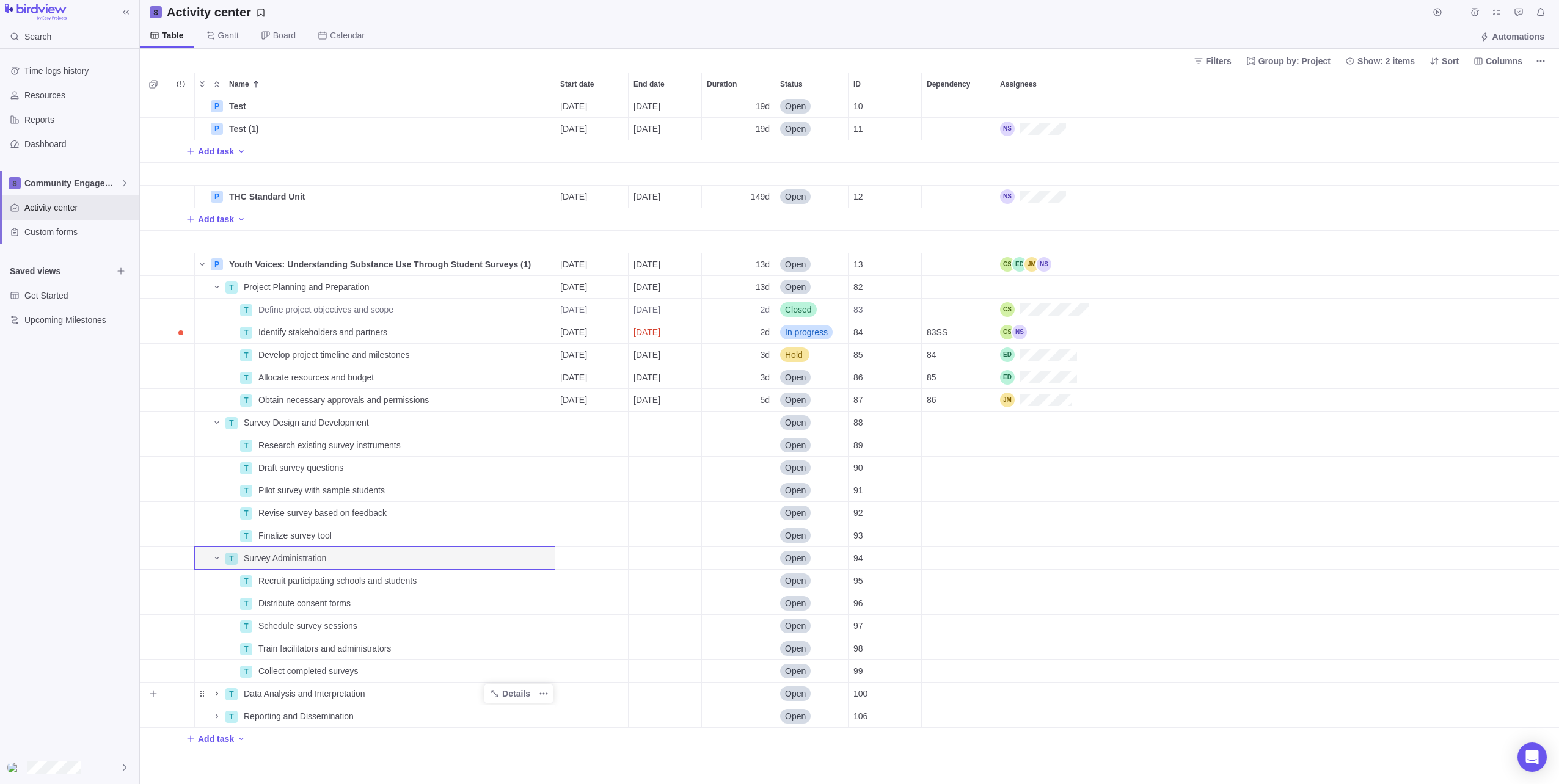
click at [218, 692] on icon "Name" at bounding box center [217, 694] width 10 height 10
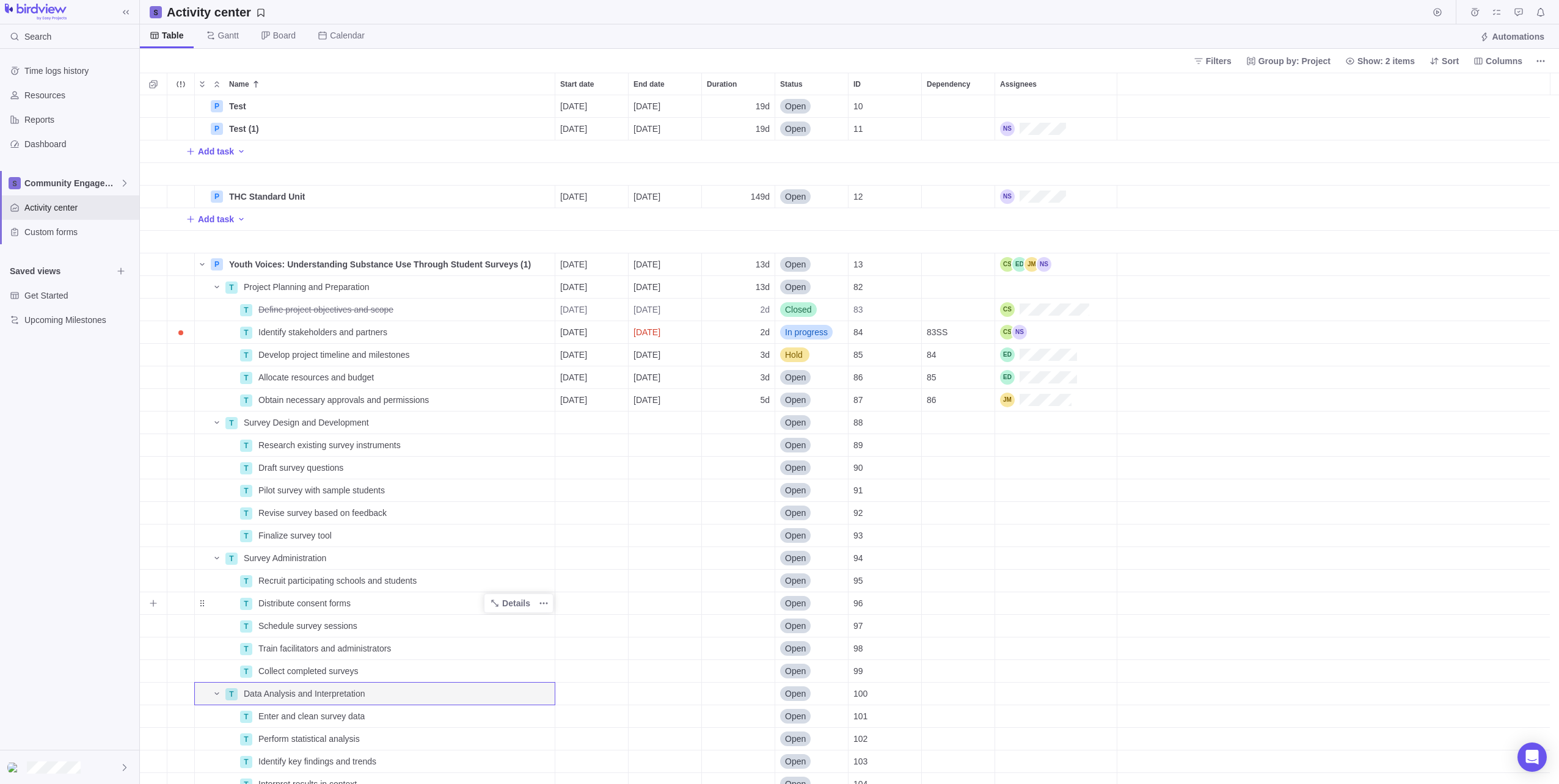
scroll to position [80, 0]
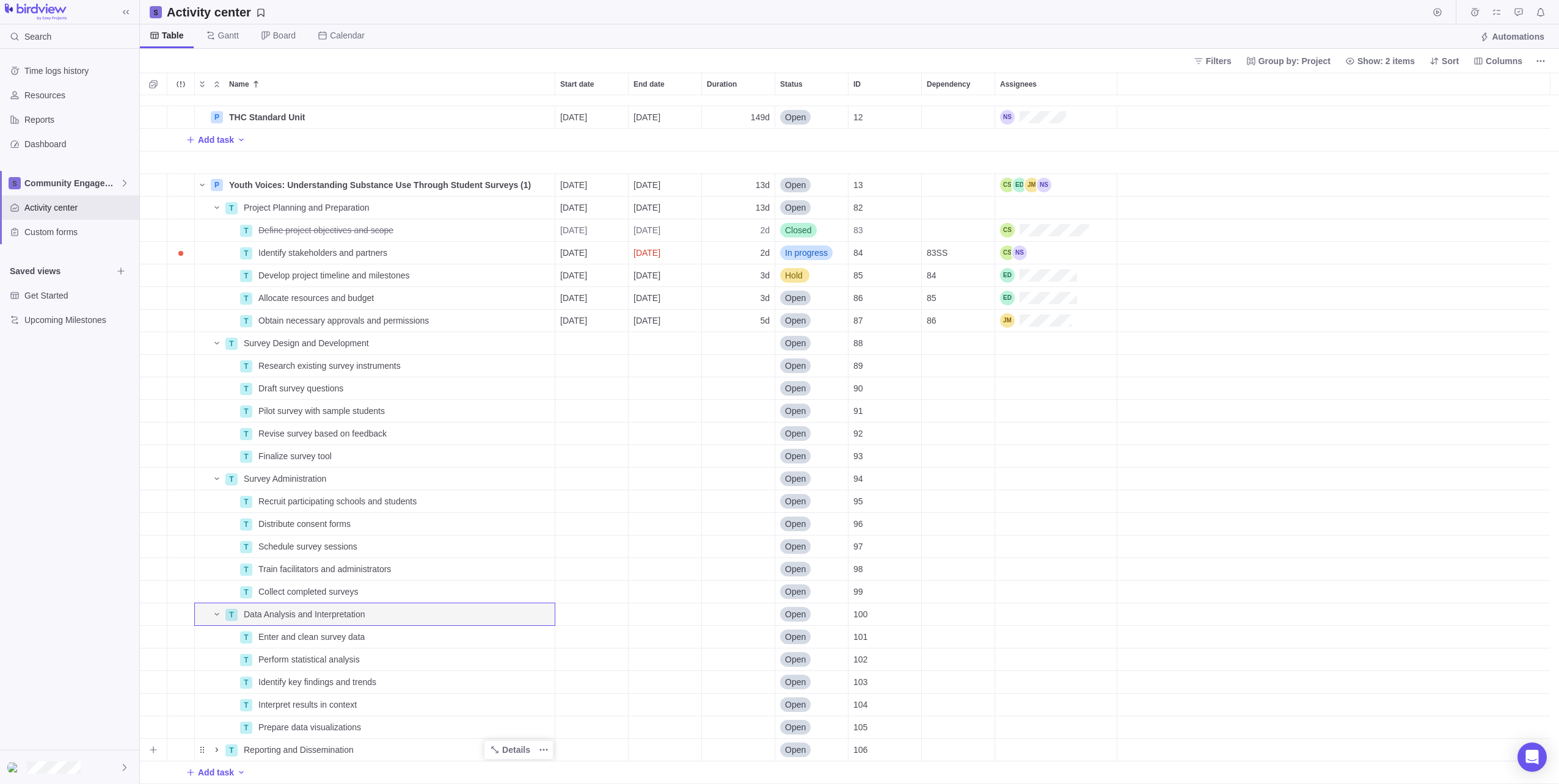
click at [218, 751] on icon "Name" at bounding box center [217, 749] width 3 height 4
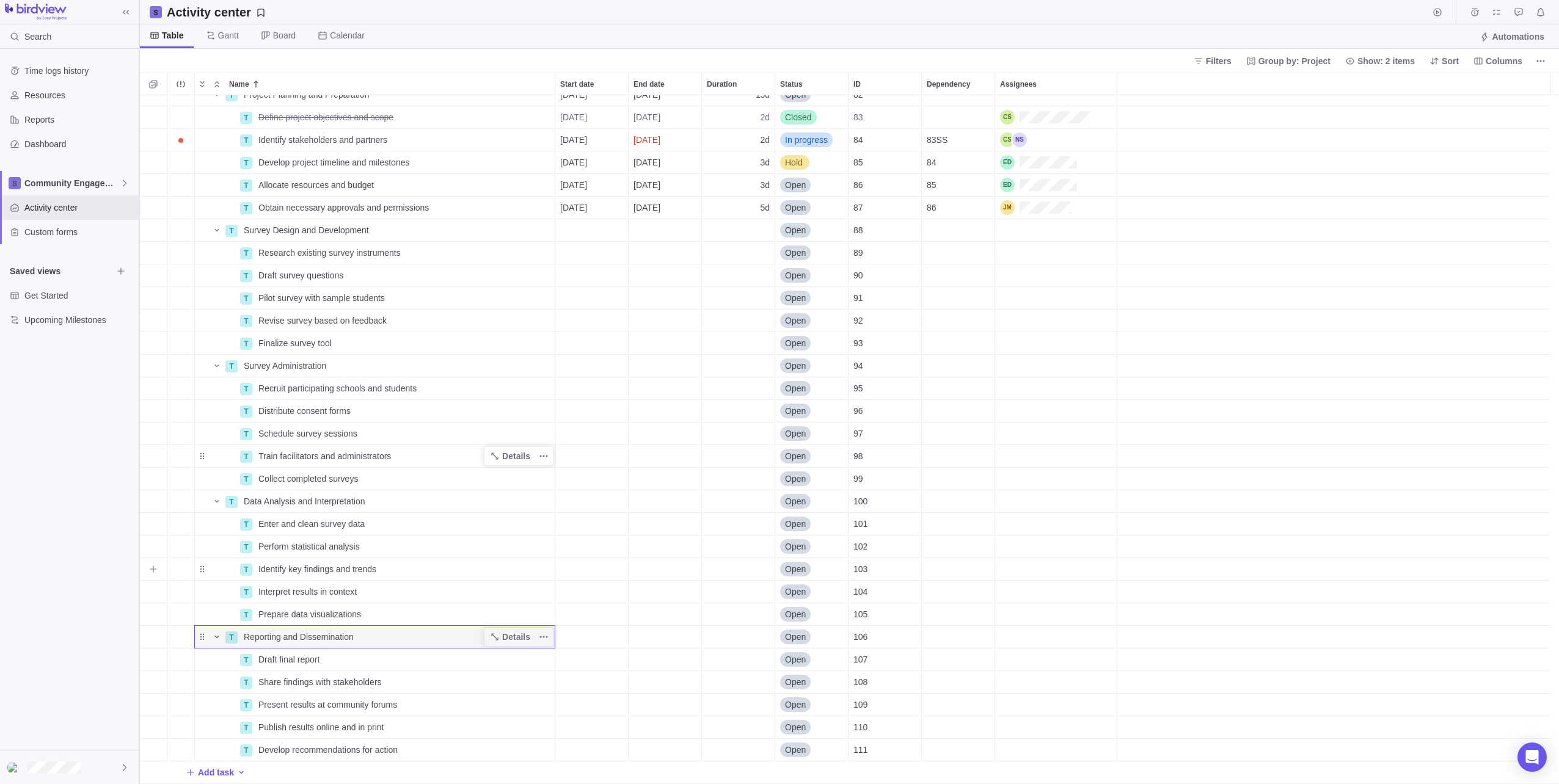
scroll to position [0, 0]
